Goal: Register for event/course

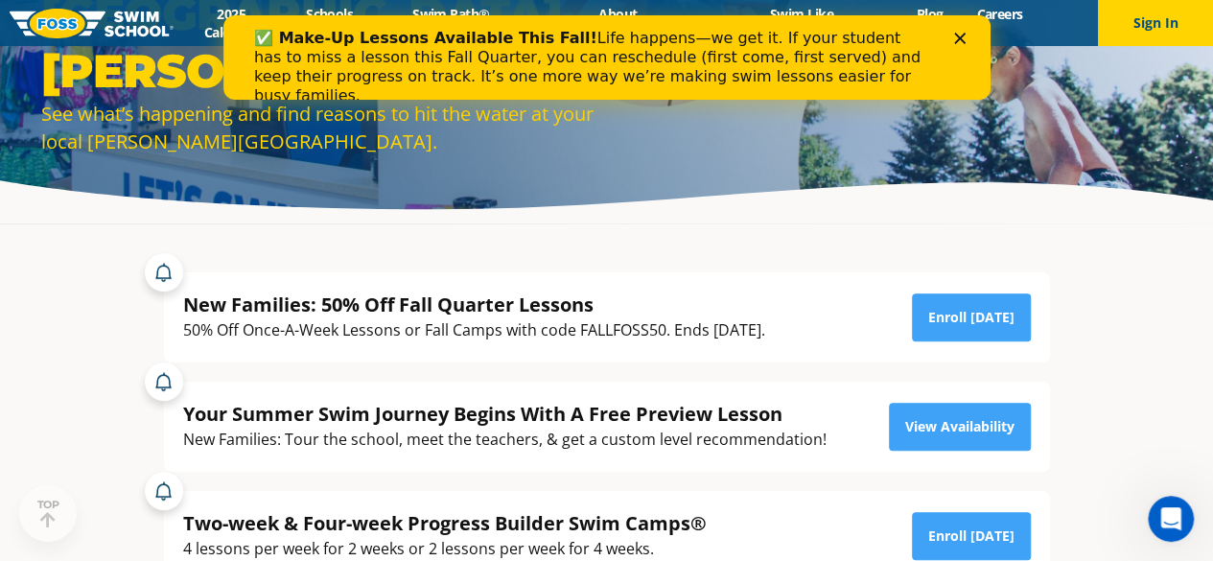
scroll to position [288, 0]
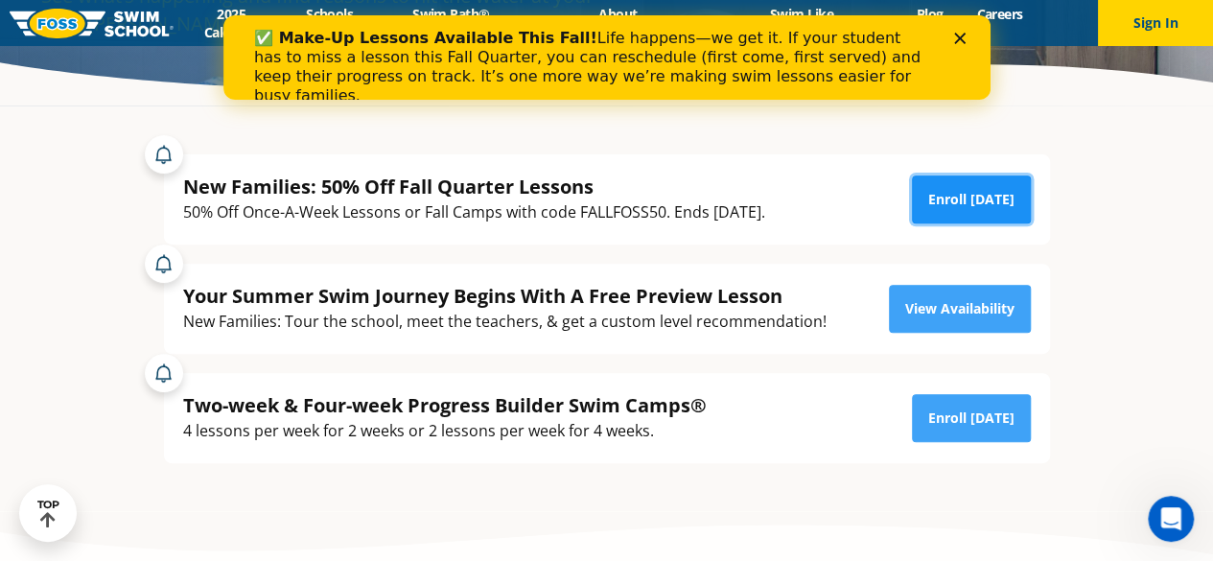
click at [971, 181] on link "Enroll Today" at bounding box center [971, 200] width 119 height 48
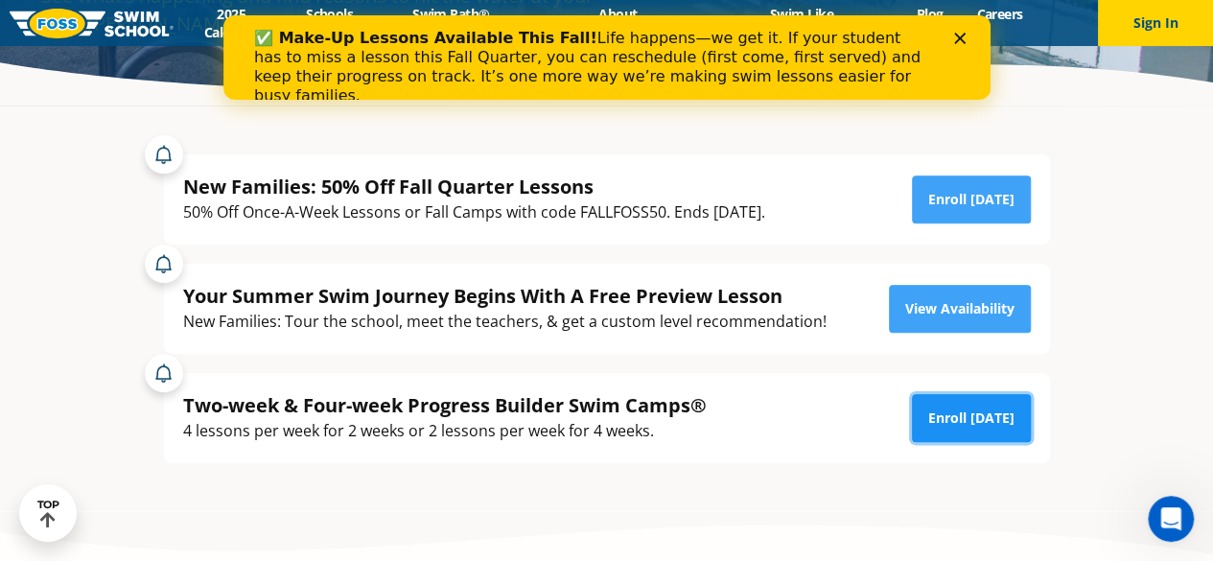
click at [963, 421] on link "Enroll Today" at bounding box center [971, 418] width 119 height 48
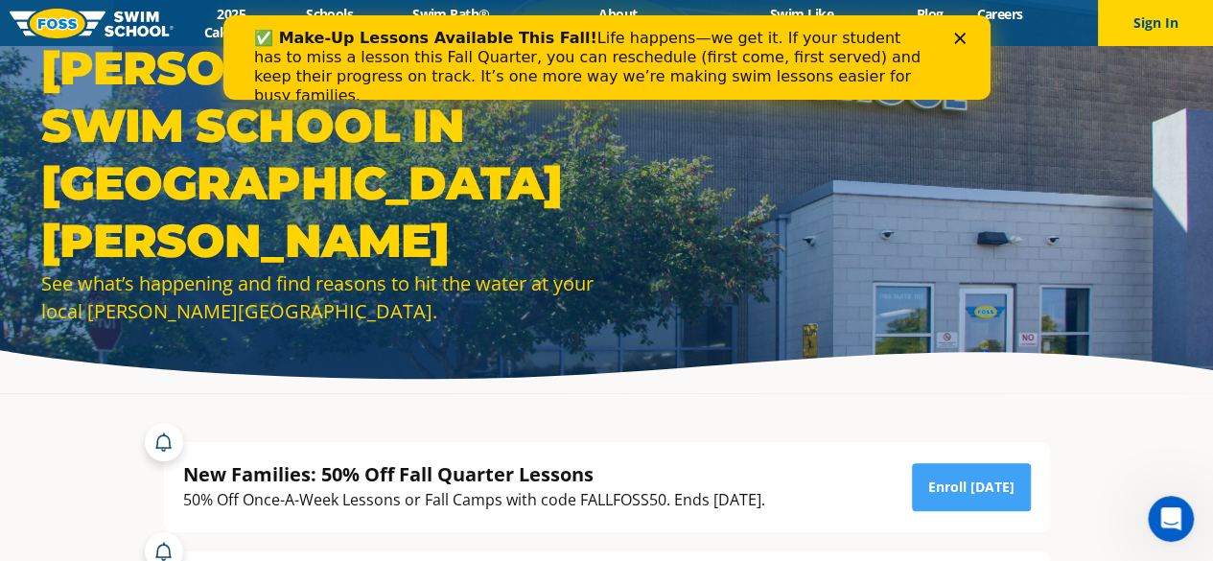
click at [956, 40] on polygon "Close" at bounding box center [959, 39] width 12 height 12
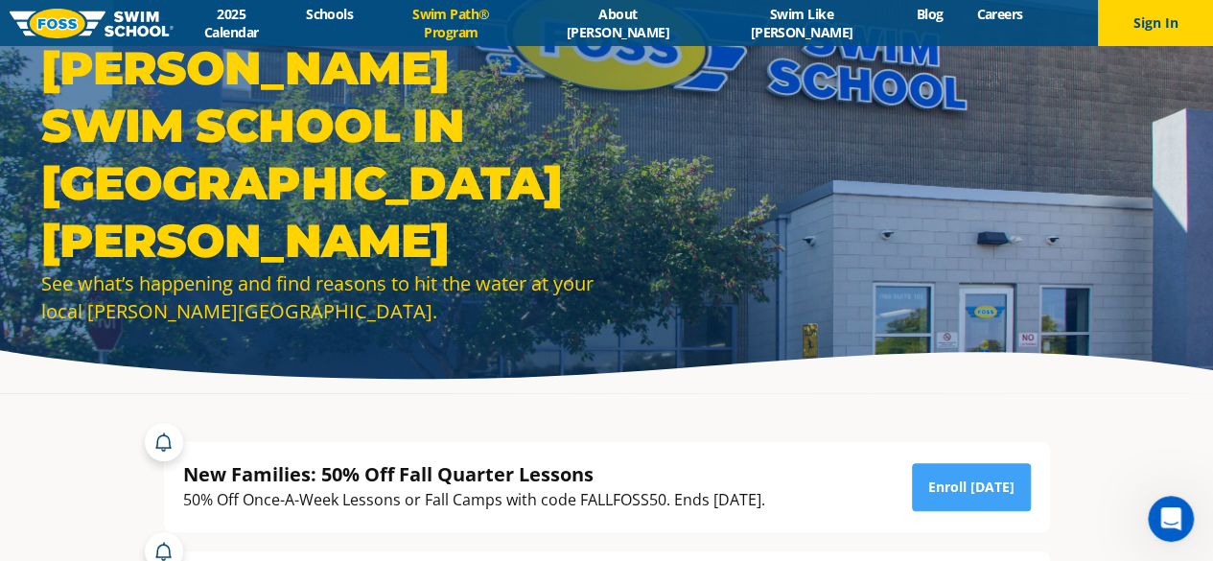
click at [532, 15] on link "Swim Path® Program" at bounding box center [451, 23] width 162 height 36
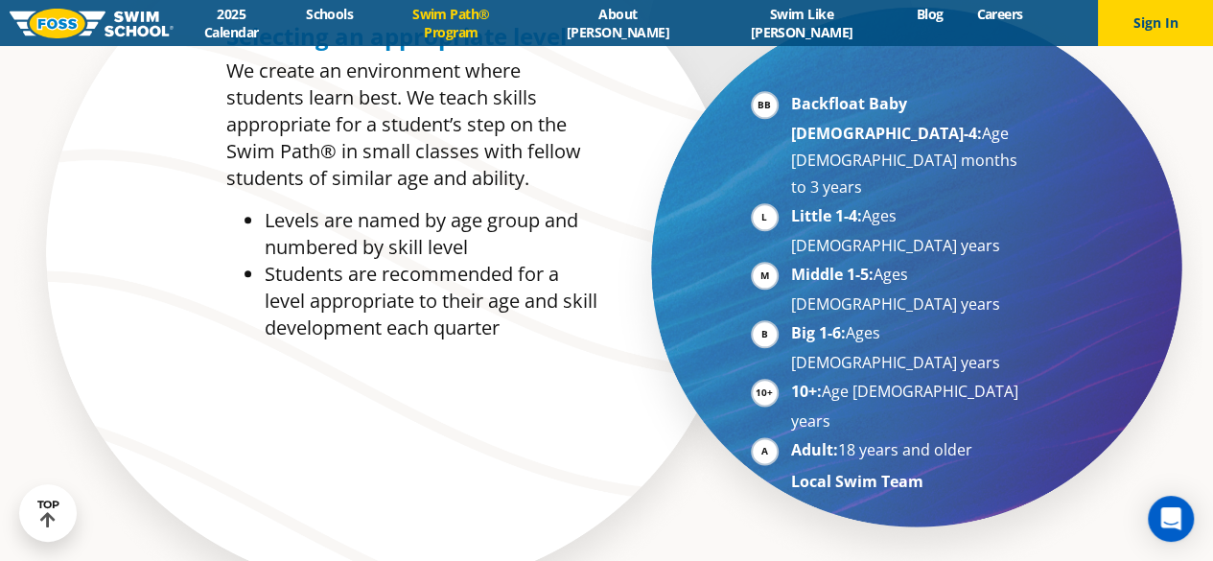
scroll to position [863, 0]
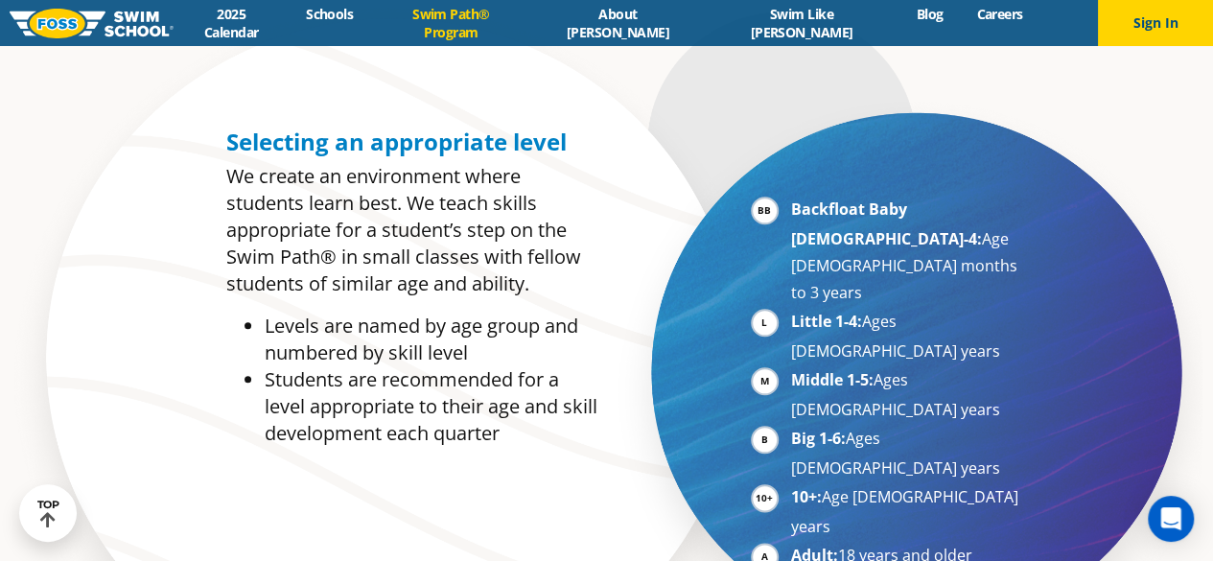
click at [847, 208] on strong "Backfloat Baby [DEMOGRAPHIC_DATA]-4:" at bounding box center [886, 224] width 191 height 51
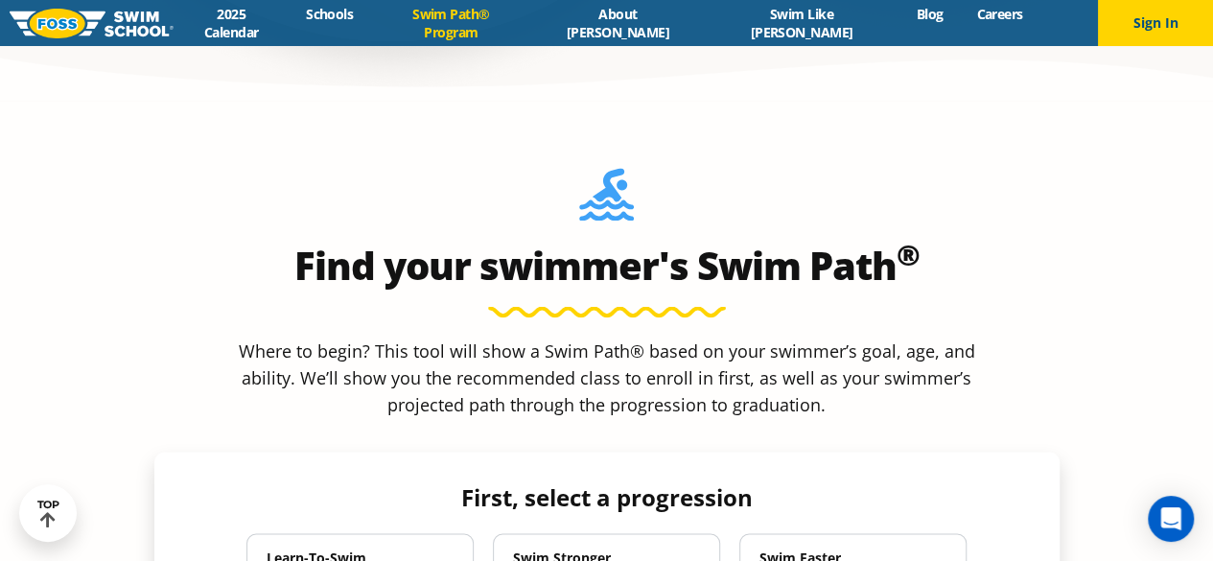
scroll to position [1535, 0]
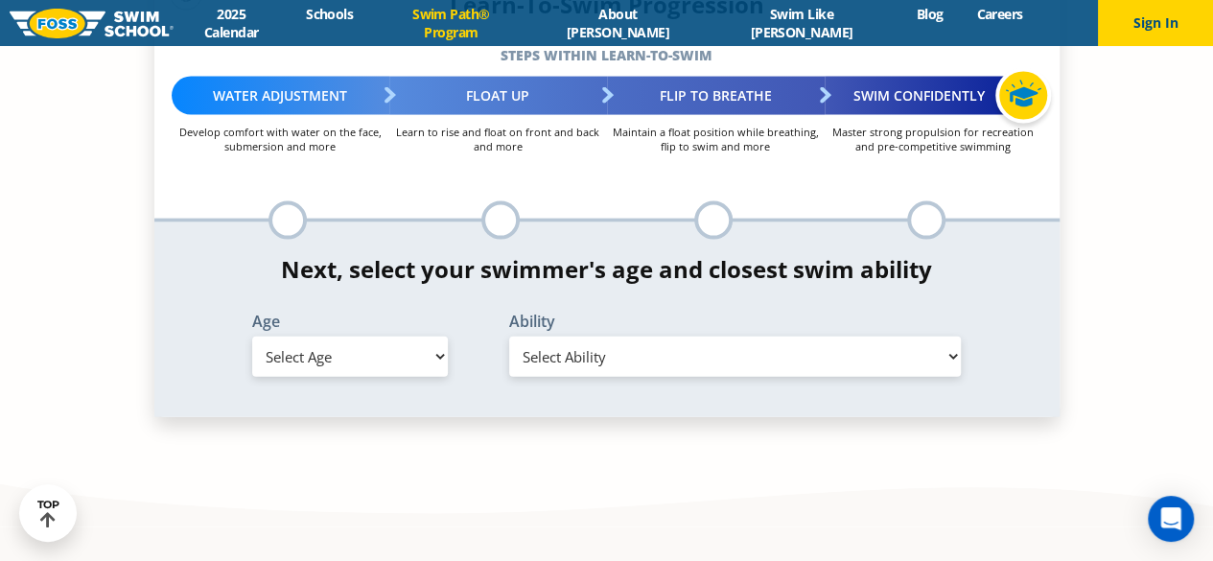
scroll to position [2014, 0]
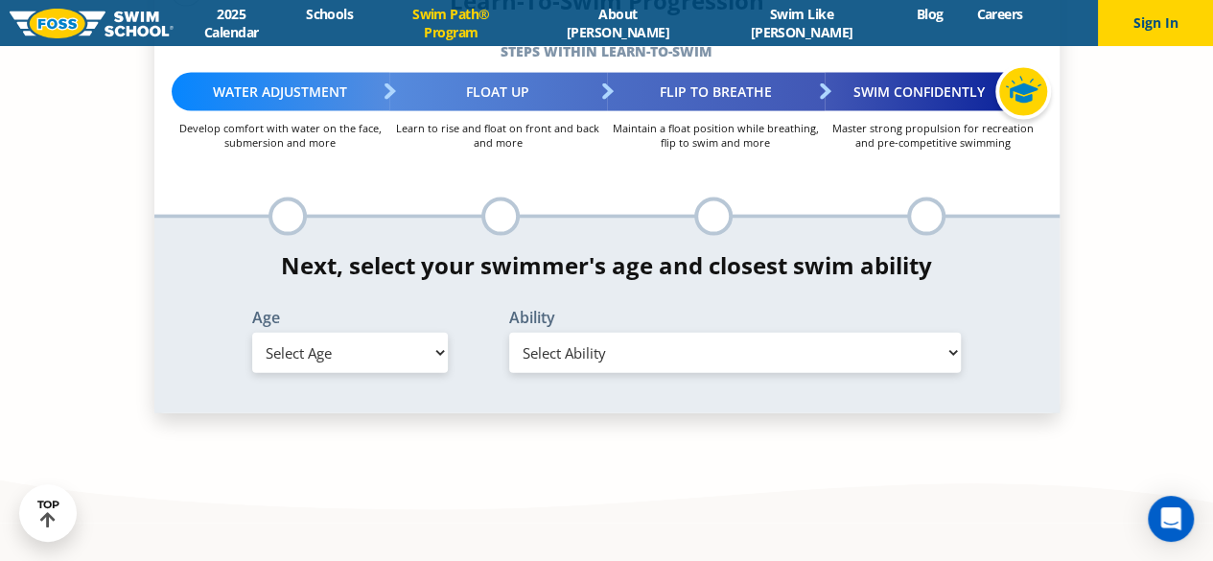
click at [430, 333] on select "Select Age [DEMOGRAPHIC_DATA] months - 1 year 1 year 2 years 3 years 4 years 5 …" at bounding box center [350, 353] width 196 height 40
select select "1-year"
click at [252, 333] on select "Select Age [DEMOGRAPHIC_DATA] months - 1 year 1 year 2 years 3 years 4 years 5 …" at bounding box center [350, 353] width 196 height 40
click at [765, 333] on select "Select Ability First in-water experience Comfortable with water poured over the…" at bounding box center [735, 353] width 453 height 40
select select "1-year-first-in-water-experience"
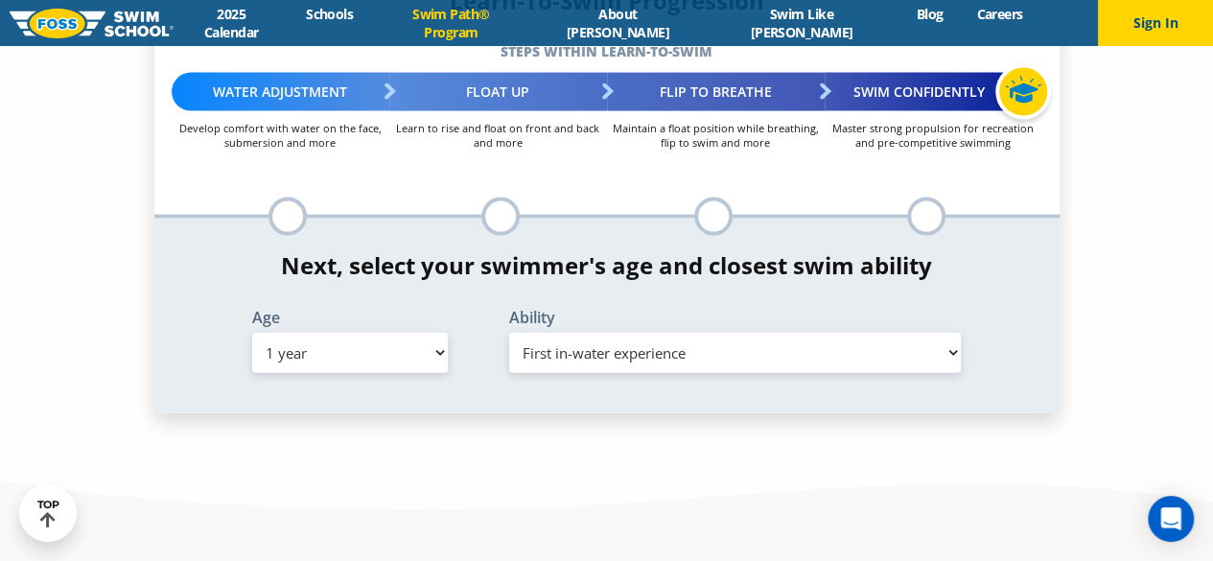
click at [509, 333] on select "Select Ability First in-water experience Comfortable with water poured over the…" at bounding box center [735, 353] width 453 height 40
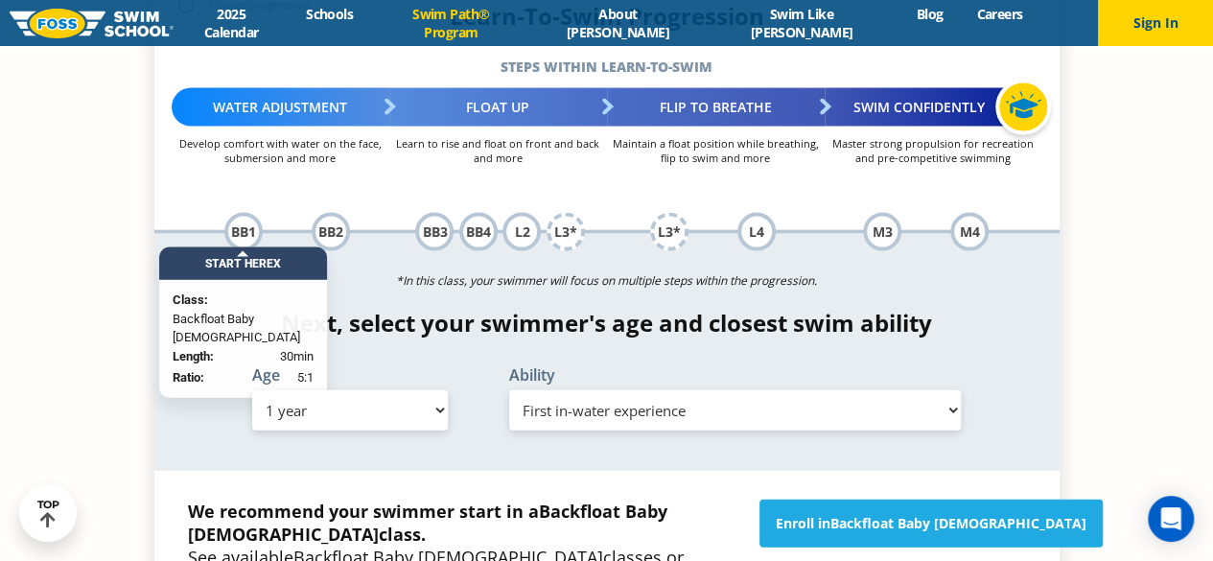
scroll to position [2110, 0]
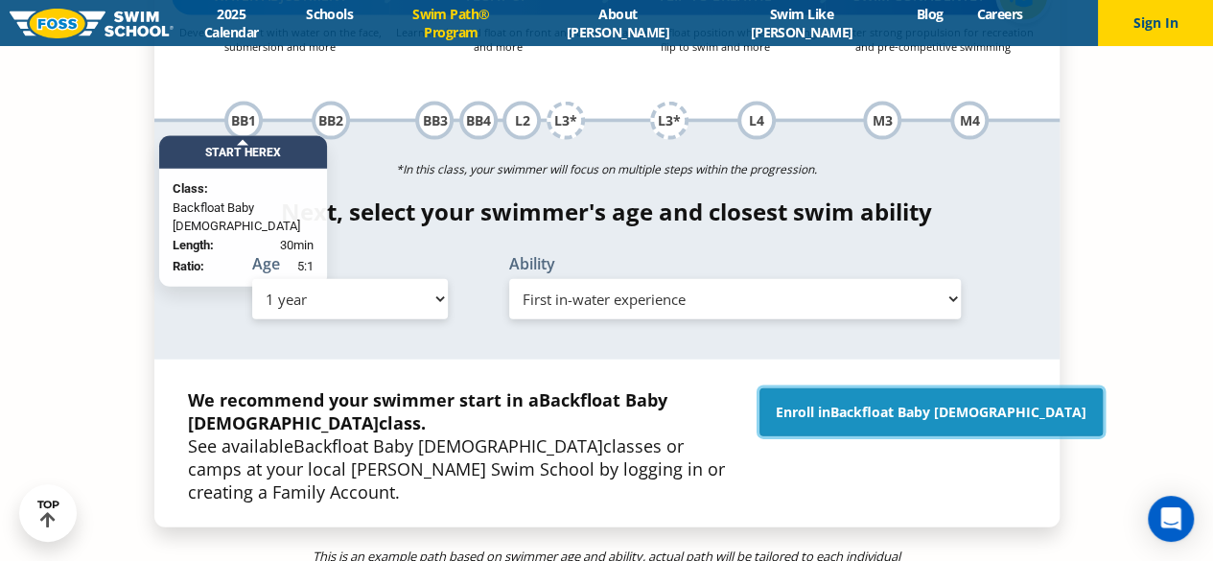
click at [902, 403] on span "Backfloat Baby [DEMOGRAPHIC_DATA]" at bounding box center [959, 412] width 256 height 18
